Goal: Transaction & Acquisition: Purchase product/service

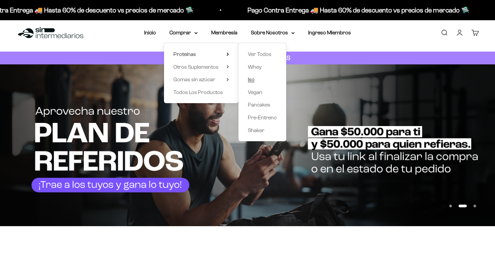
click at [249, 80] on span "Iso" at bounding box center [251, 79] width 7 height 6
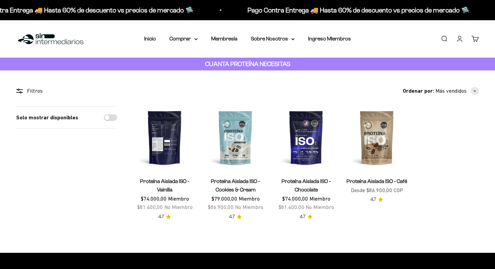
click at [175, 142] on img at bounding box center [164, 137] width 63 height 63
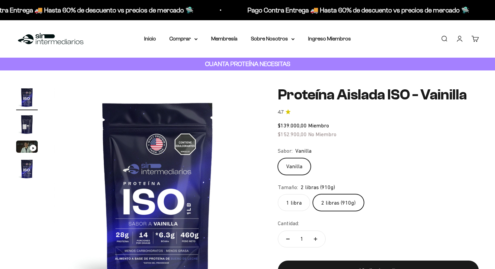
click at [293, 199] on label "1 libra" at bounding box center [294, 202] width 32 height 17
click at [278, 194] on input "1 libra" at bounding box center [278, 194] width 0 height 0
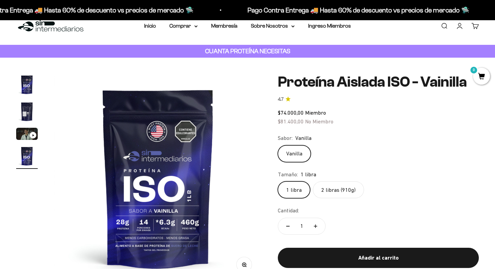
scroll to position [58, 0]
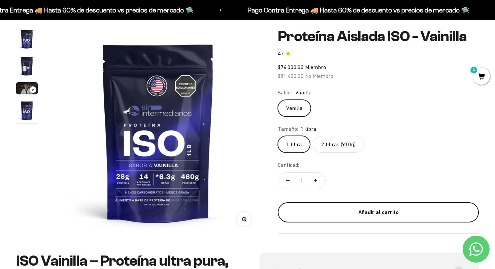
click at [347, 211] on div "Añadir al carrito" at bounding box center [378, 212] width 174 height 9
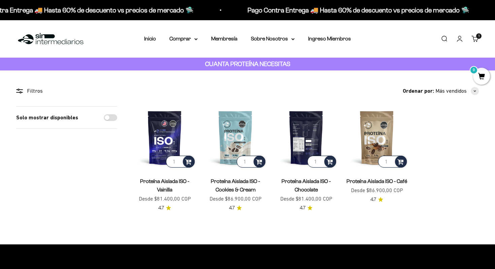
click at [292, 146] on img at bounding box center [306, 137] width 63 height 63
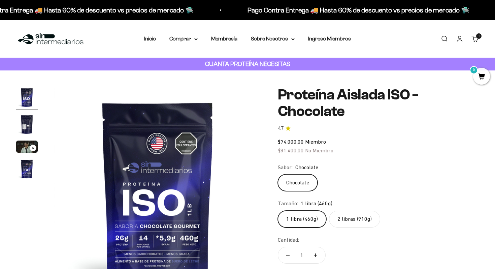
click at [315, 256] on icon "Aumentar cantidad" at bounding box center [315, 254] width 3 height 3
click at [287, 256] on button "Reducir cantidad" at bounding box center [288, 255] width 20 height 16
type input "1"
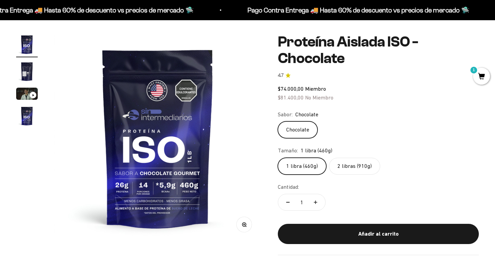
scroll to position [55, 0]
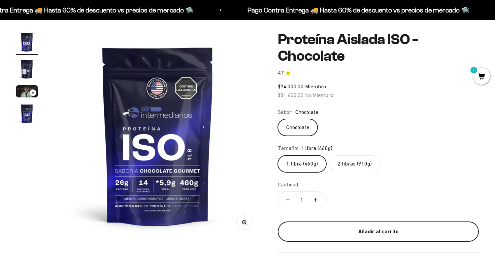
click at [311, 236] on button "Añadir al carrito" at bounding box center [378, 231] width 201 height 20
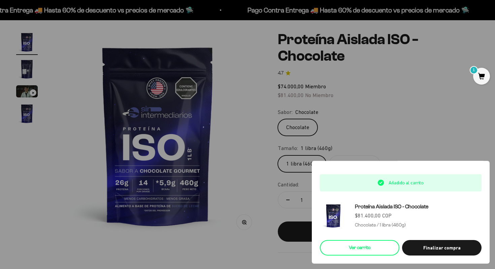
click at [368, 248] on link "Ver carrito" at bounding box center [360, 247] width 80 height 15
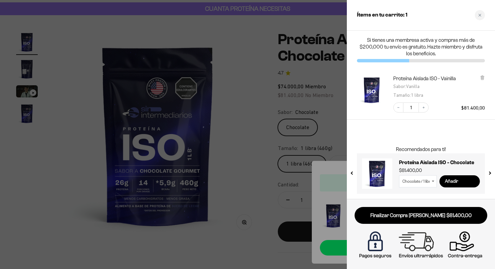
click at [447, 182] on input "Añadir" at bounding box center [460, 181] width 40 height 12
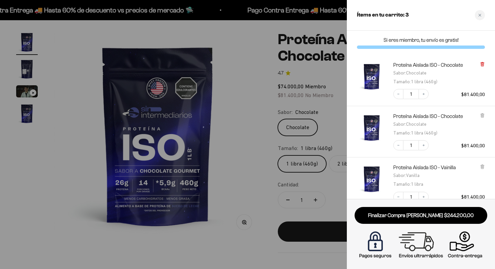
click at [481, 66] on icon at bounding box center [482, 64] width 3 height 3
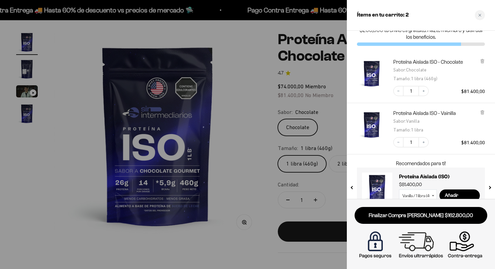
scroll to position [31, 0]
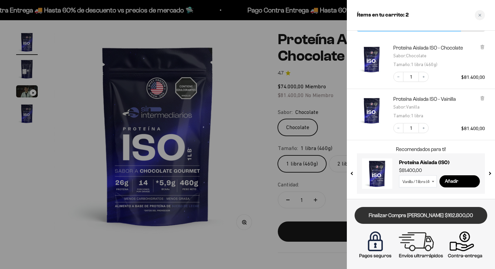
click at [418, 212] on link "Finalizar Compra [PERSON_NAME] $162.800,00" at bounding box center [421, 215] width 133 height 17
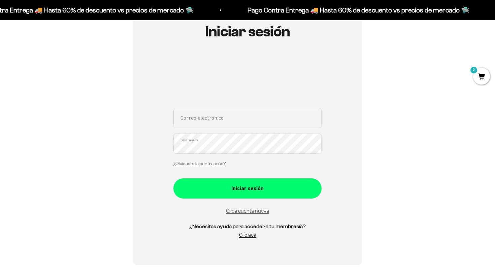
scroll to position [81, 0]
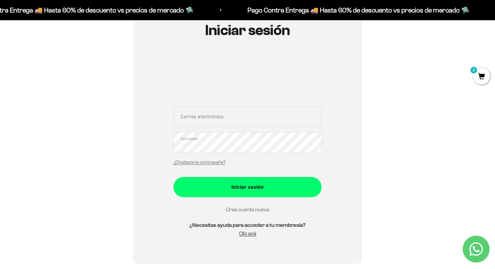
click at [235, 210] on link "Crea cuenta nueva" at bounding box center [247, 209] width 43 height 6
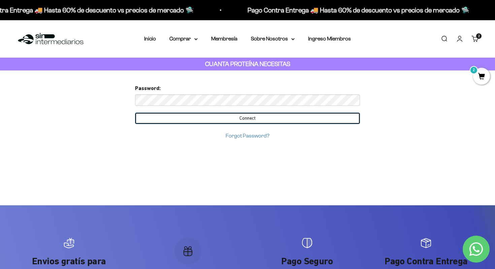
click at [215, 120] on input "Connect" at bounding box center [247, 118] width 225 height 11
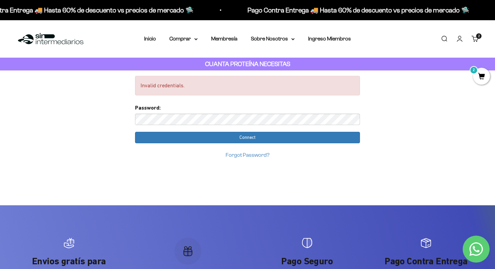
click at [135, 132] on input "Connect" at bounding box center [247, 137] width 225 height 11
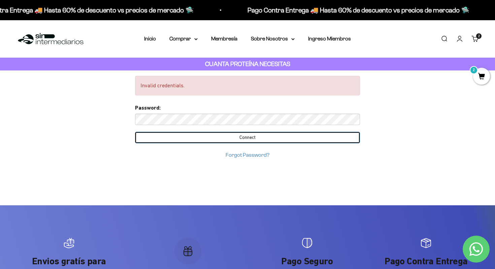
click at [179, 136] on input "Connect" at bounding box center [247, 137] width 225 height 11
